Goal: Information Seeking & Learning: Check status

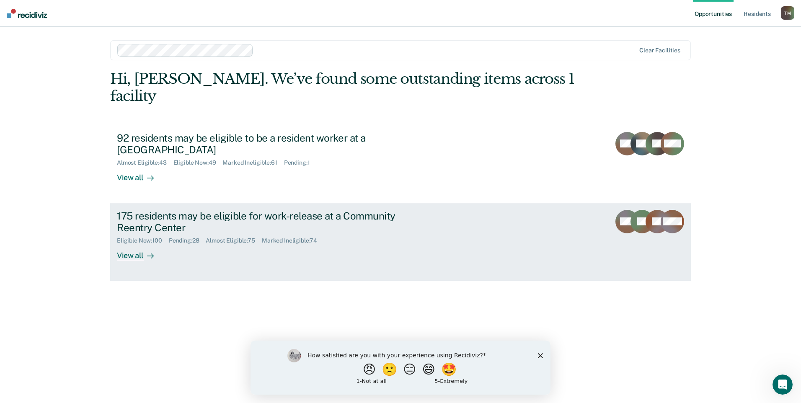
click at [136, 244] on div "View all" at bounding box center [140, 252] width 47 height 16
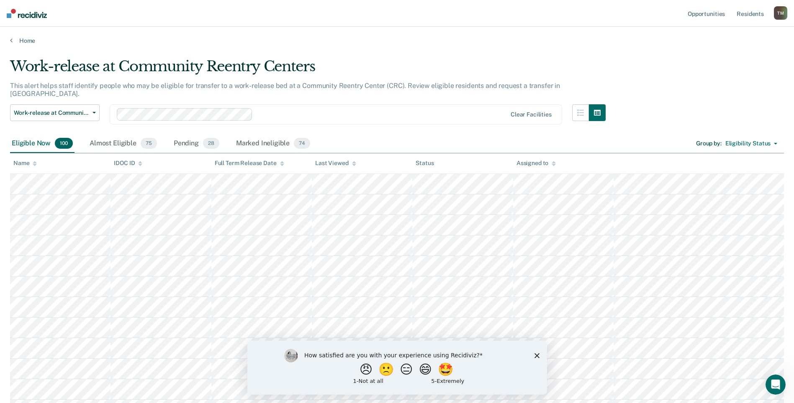
click at [34, 164] on icon at bounding box center [35, 165] width 4 height 2
click at [195, 138] on div "Pending 28" at bounding box center [196, 143] width 49 height 18
